Goal: Information Seeking & Learning: Learn about a topic

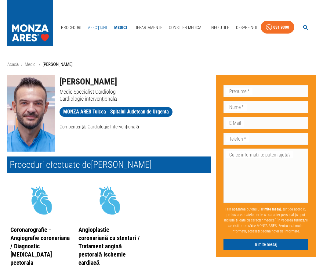
click at [98, 29] on link "Afecțiuni" at bounding box center [98, 27] width 24 height 13
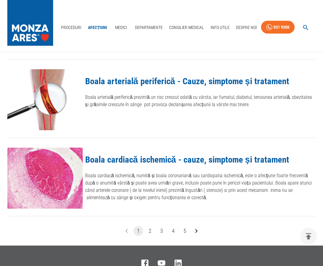
scroll to position [685, 0]
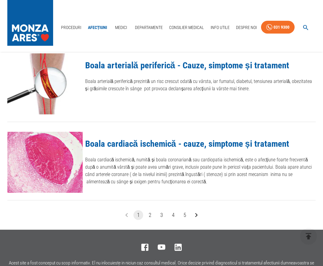
click at [152, 210] on button "2" at bounding box center [150, 215] width 10 height 10
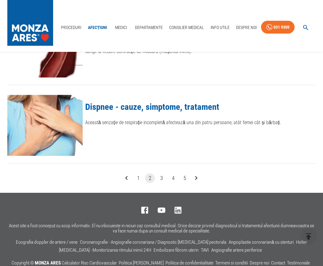
scroll to position [748, 0]
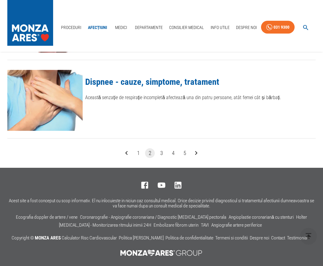
click at [160, 154] on button "3" at bounding box center [162, 153] width 10 height 10
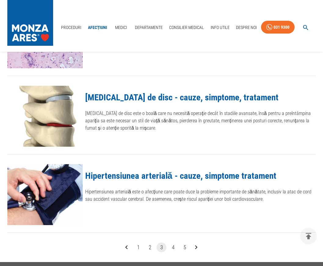
scroll to position [654, 0]
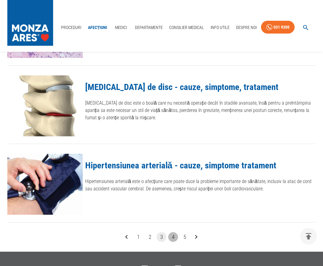
click at [174, 238] on button "4" at bounding box center [173, 237] width 10 height 10
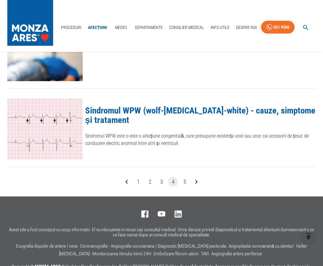
scroll to position [717, 0]
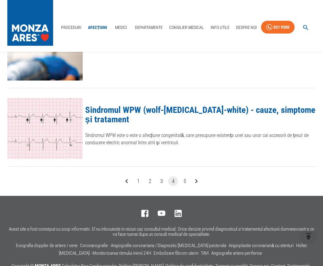
click at [185, 182] on button "5" at bounding box center [185, 182] width 10 height 10
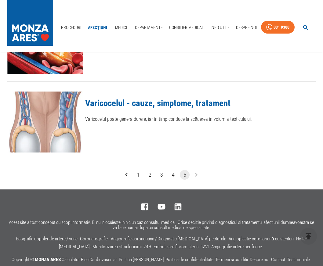
scroll to position [748, 0]
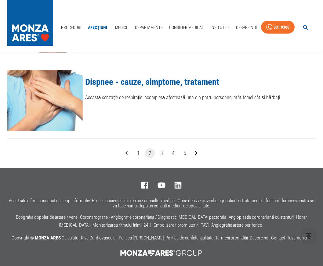
scroll to position [685, 0]
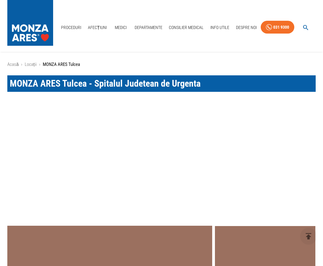
scroll to position [810, 0]
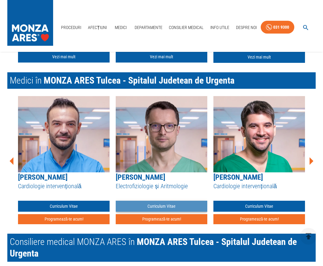
click at [159, 206] on link "Curriculum Vitae" at bounding box center [162, 206] width 92 height 11
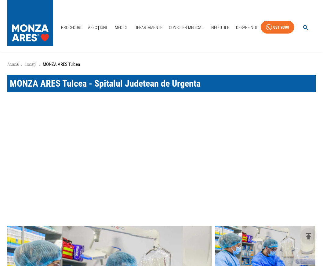
scroll to position [810, 0]
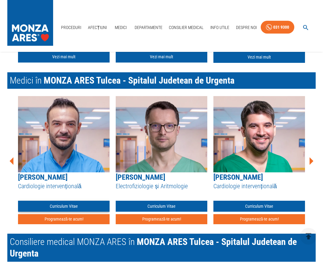
click at [66, 204] on link "Curriculum Vitae" at bounding box center [64, 206] width 92 height 11
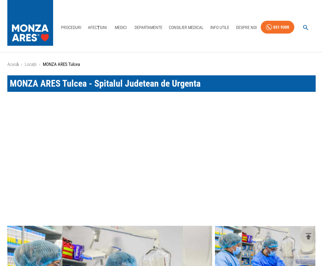
scroll to position [810, 0]
